Goal: Task Accomplishment & Management: Manage account settings

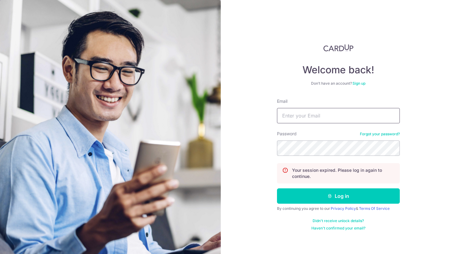
click at [296, 116] on input "Email" at bounding box center [338, 115] width 123 height 15
type input "M"
type input "[EMAIL_ADDRESS][DOMAIN_NAME]"
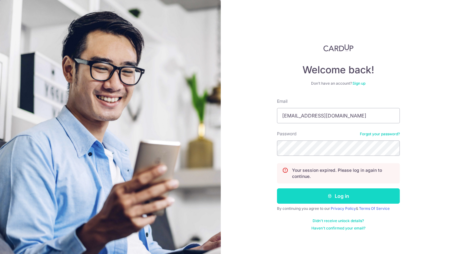
click at [351, 200] on button "Log in" at bounding box center [338, 195] width 123 height 15
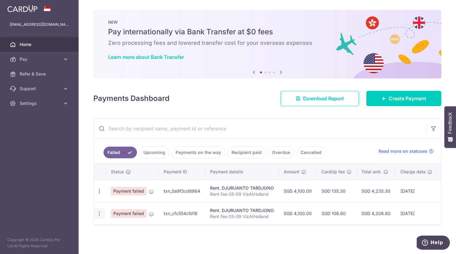
click at [99, 195] on icon "button" at bounding box center [99, 191] width 6 height 6
click at [118, 227] on span "Update payment" at bounding box center [132, 230] width 42 height 7
radio input "true"
type input "4,100.00"
type input "Rent Fee 05-09 VizAtHolland"
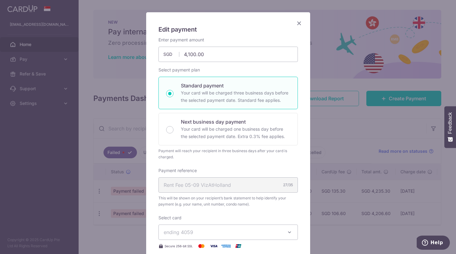
scroll to position [125, 0]
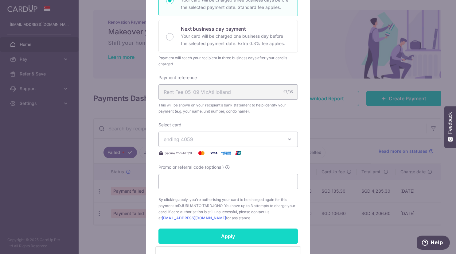
click at [258, 237] on input "Apply" at bounding box center [227, 236] width 139 height 15
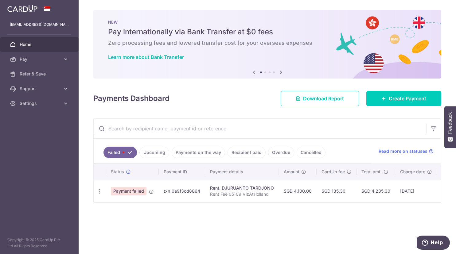
click at [153, 151] on link "Upcoming" at bounding box center [154, 153] width 30 height 12
